Goal: Task Accomplishment & Management: Understand process/instructions

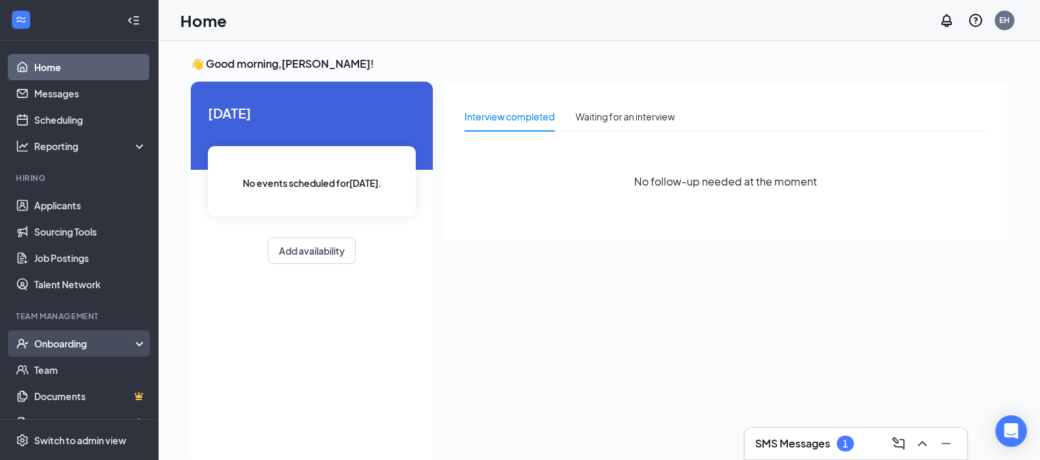
click at [70, 342] on div "Onboarding" at bounding box center [84, 343] width 101 height 13
click at [78, 366] on link "Overview" at bounding box center [90, 370] width 113 height 26
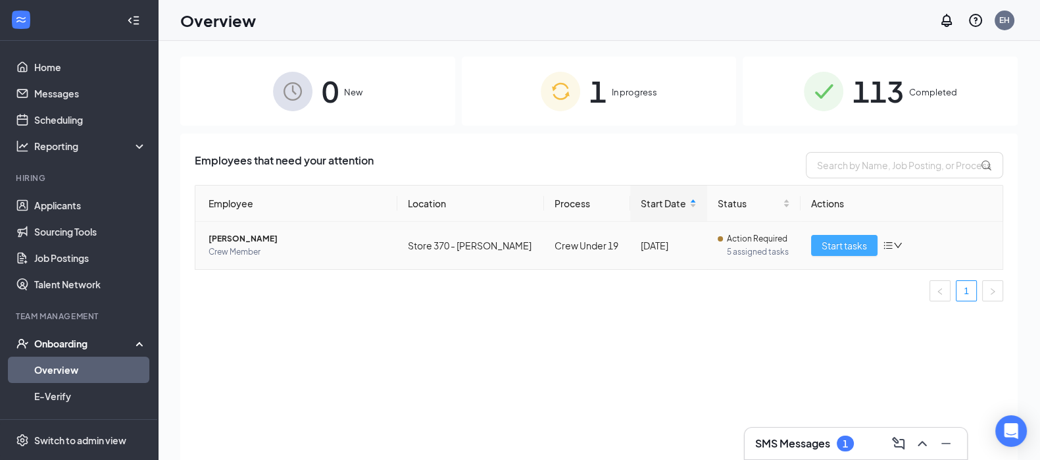
click at [849, 241] on span "Start tasks" at bounding box center [844, 245] width 45 height 14
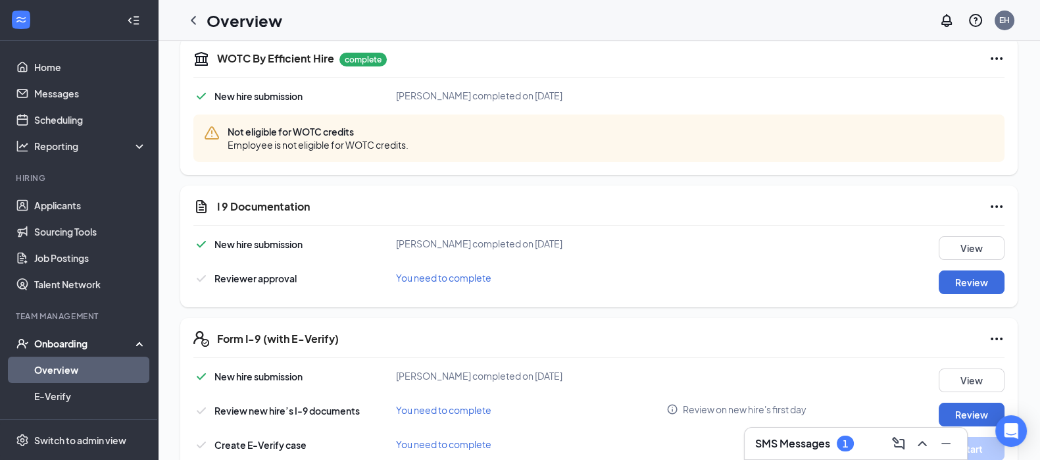
scroll to position [328, 0]
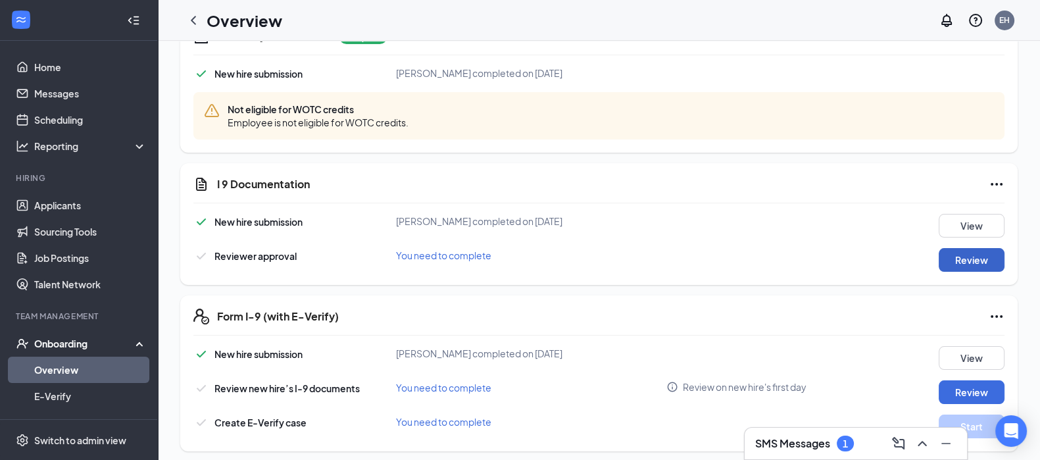
click at [961, 256] on button "Review" at bounding box center [972, 260] width 66 height 24
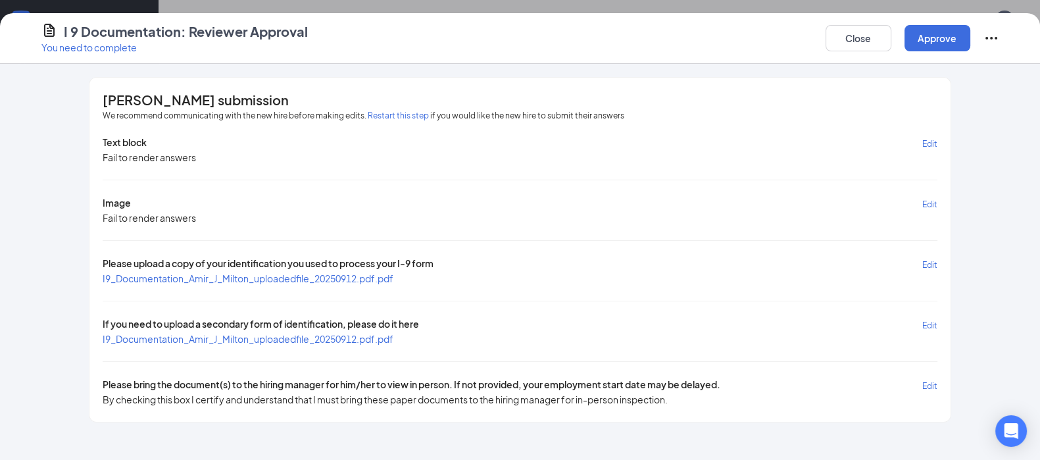
click at [223, 276] on span "I9_Documentation_Amir_J_Milton_uploadedfile_20250912.pdf.pdf" at bounding box center [248, 278] width 291 height 12
click at [865, 45] on button "Close" at bounding box center [859, 38] width 66 height 26
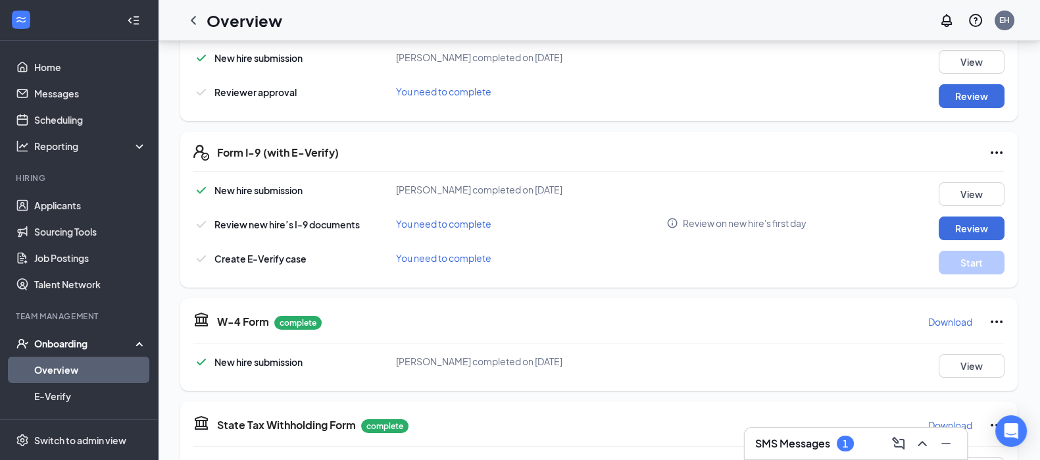
click at [835, 440] on div "SMS Messages 1" at bounding box center [804, 444] width 99 height 16
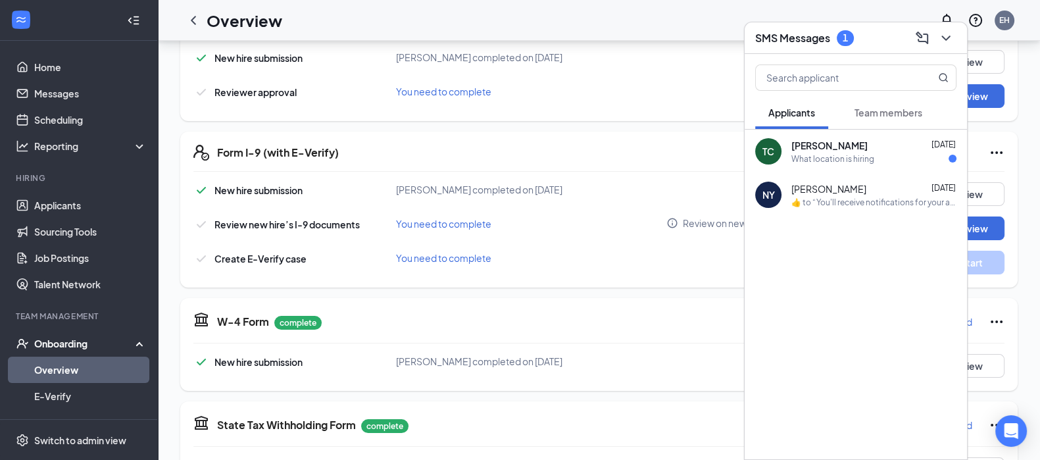
click at [851, 157] on div "What location is hiring" at bounding box center [833, 158] width 83 height 11
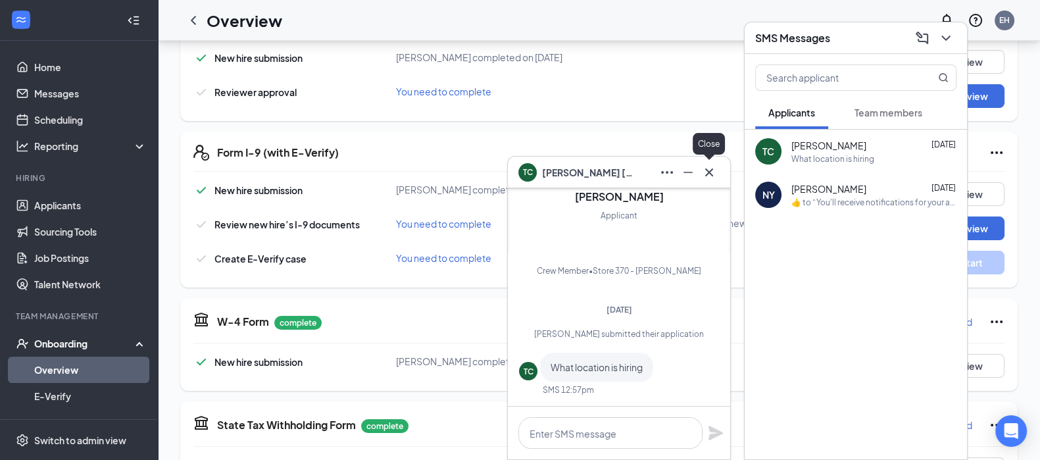
click at [708, 172] on icon "Cross" at bounding box center [709, 172] width 8 height 8
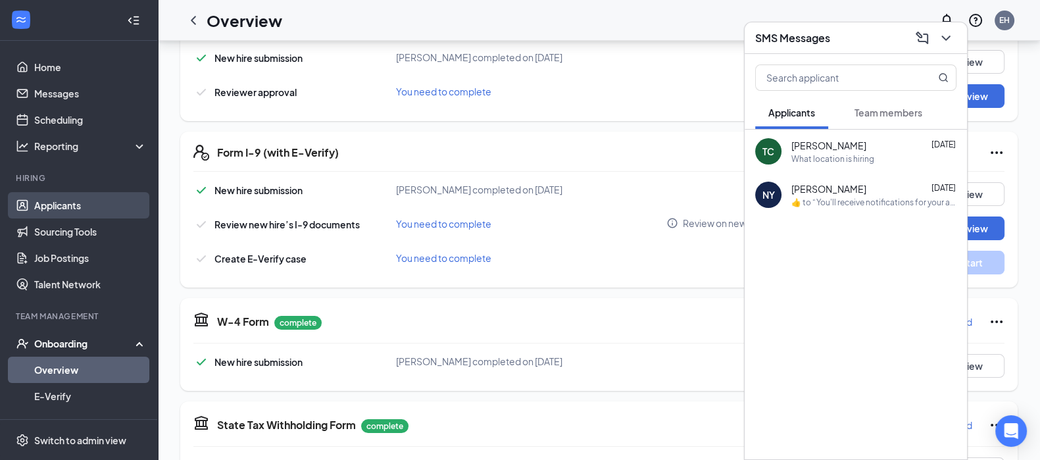
click at [70, 209] on link "Applicants" at bounding box center [90, 205] width 113 height 26
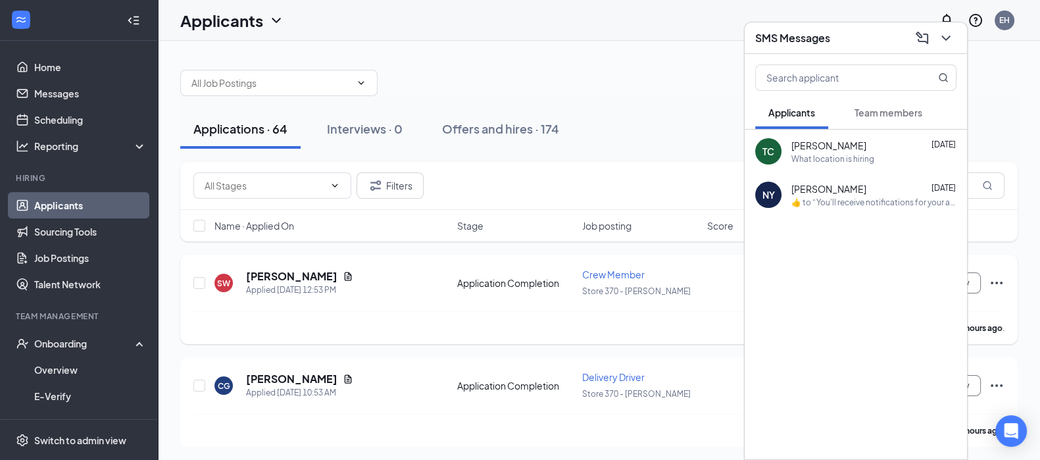
scroll to position [82, 0]
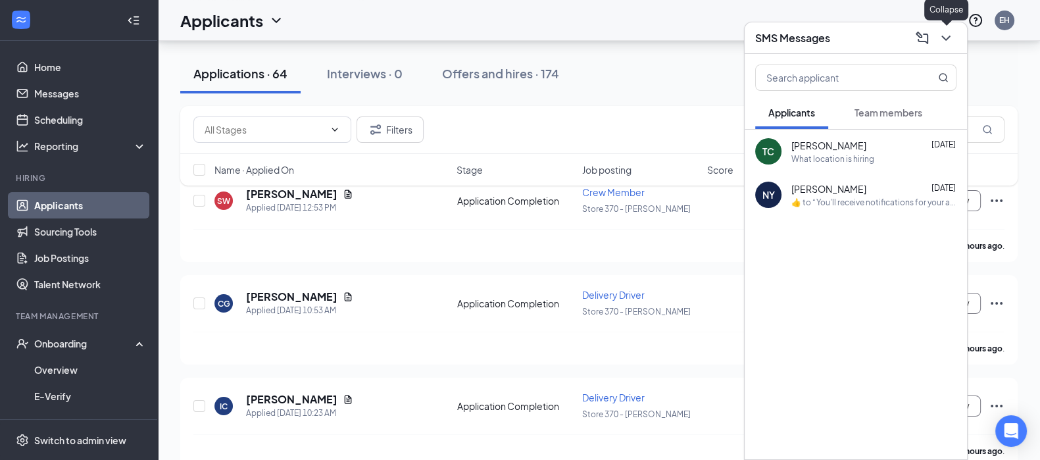
click at [948, 37] on icon "ChevronDown" at bounding box center [946, 38] width 9 height 5
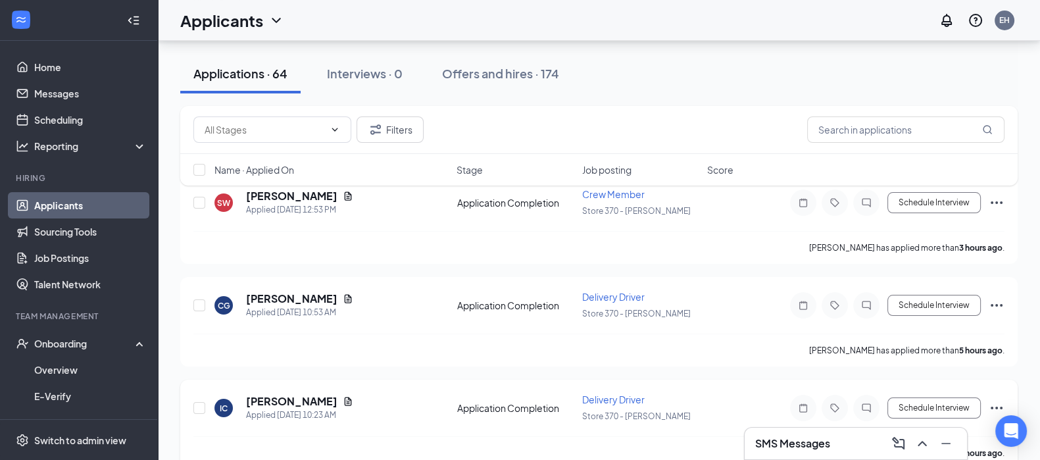
scroll to position [0, 0]
